Goal: Task Accomplishment & Management: Manage account settings

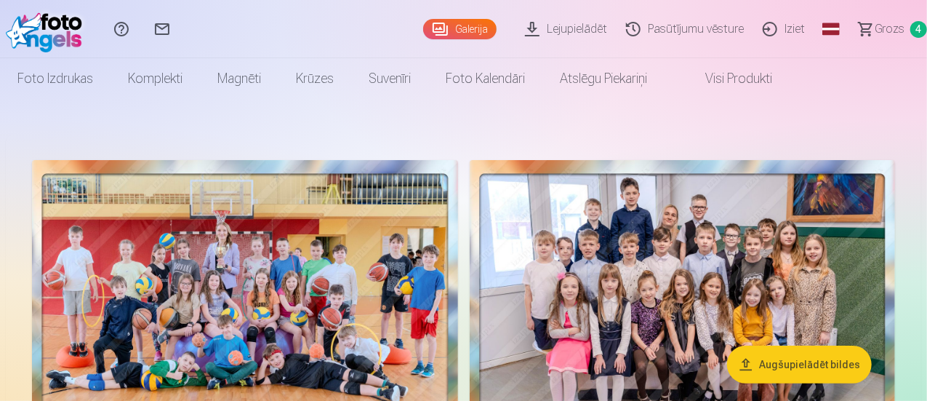
click at [875, 30] on span "Grozs" at bounding box center [890, 28] width 30 height 17
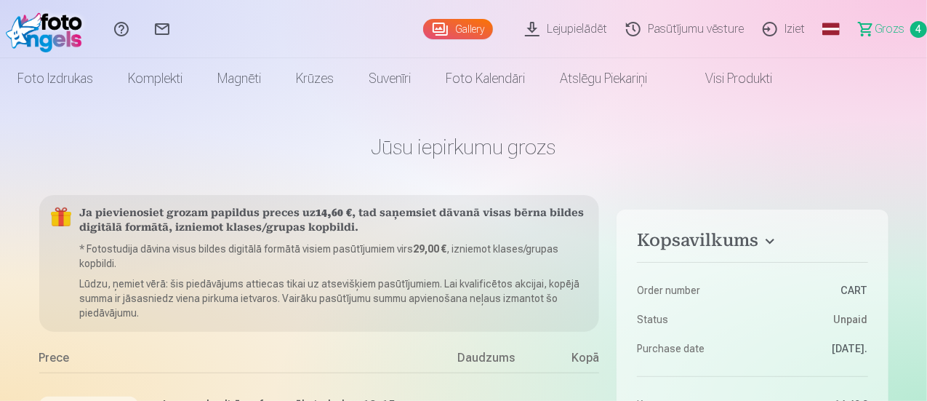
click at [664, 35] on link "Pasūtījumu vēsture" at bounding box center [687, 29] width 137 height 58
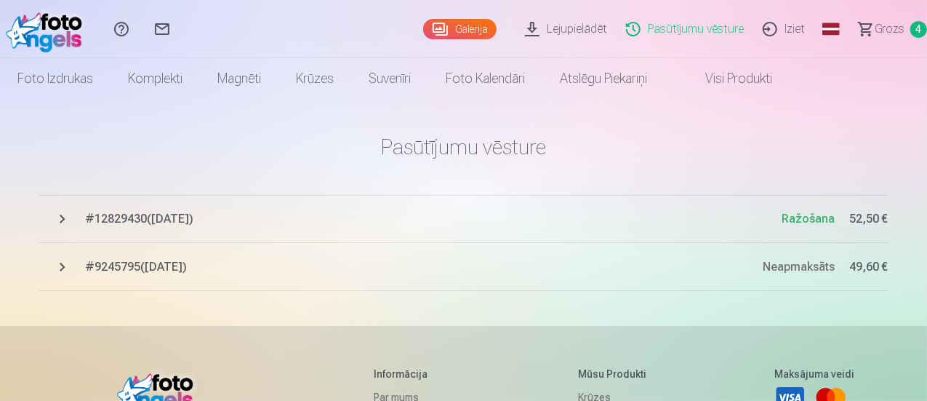
click at [173, 220] on span "# 12829430 ( 18.08.2025 )" at bounding box center [434, 218] width 697 height 17
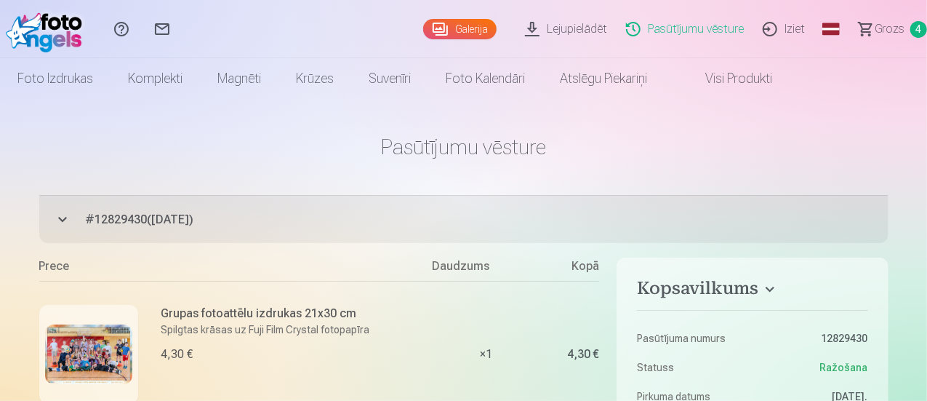
click at [880, 20] on link "Grozs 4" at bounding box center [886, 29] width 81 height 58
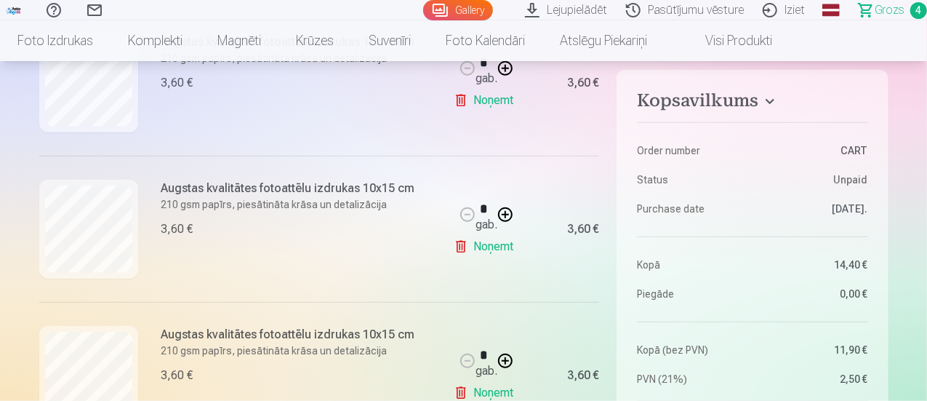
scroll to position [582, 0]
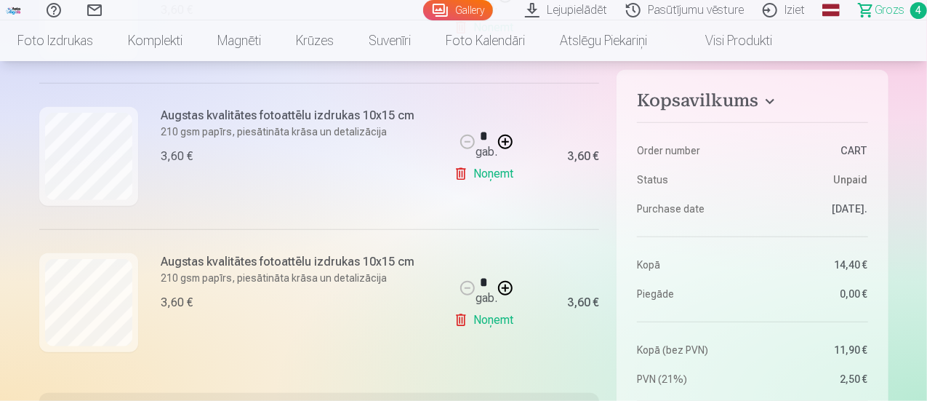
click at [766, 9] on link "Iziet" at bounding box center [786, 10] width 61 height 20
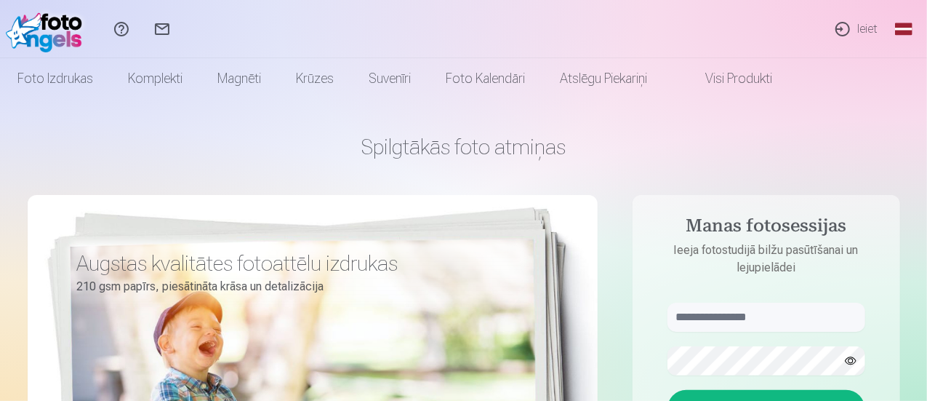
click at [851, 20] on link "Ieiet" at bounding box center [855, 29] width 67 height 58
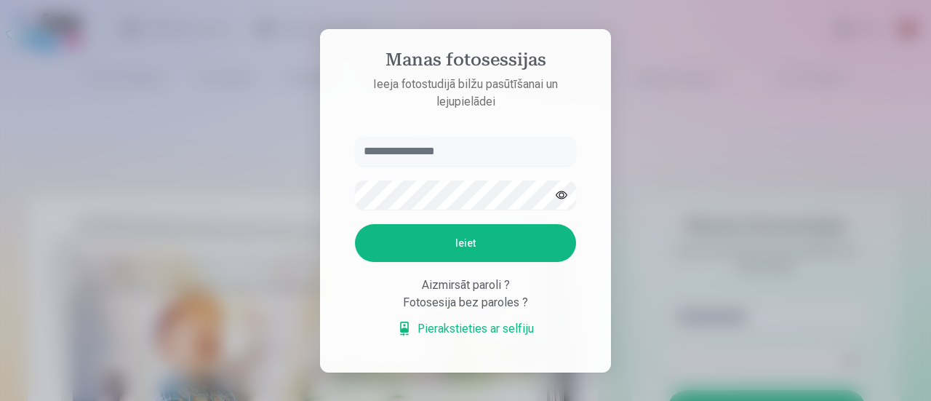
click at [372, 147] on input "text" at bounding box center [465, 151] width 221 height 29
type input "**********"
click at [493, 231] on button "Ieiet" at bounding box center [465, 243] width 221 height 38
